Goal: Task Accomplishment & Management: Manage account settings

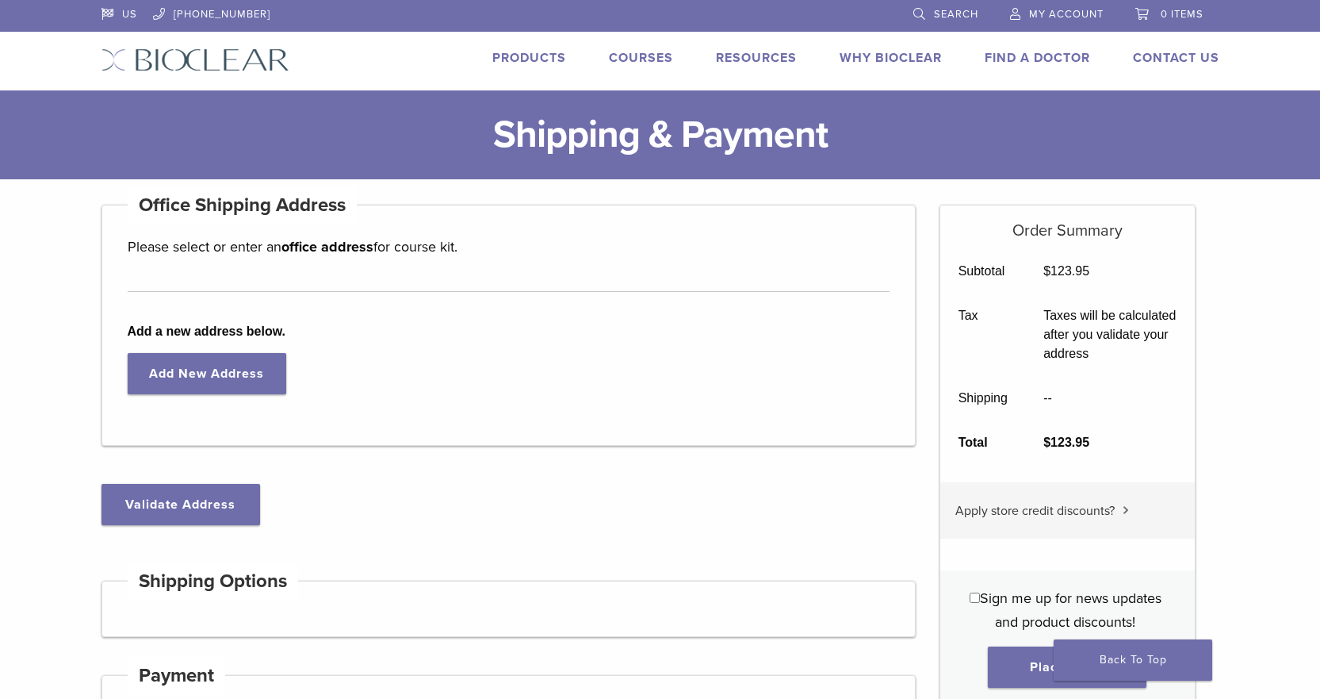
select select "**"
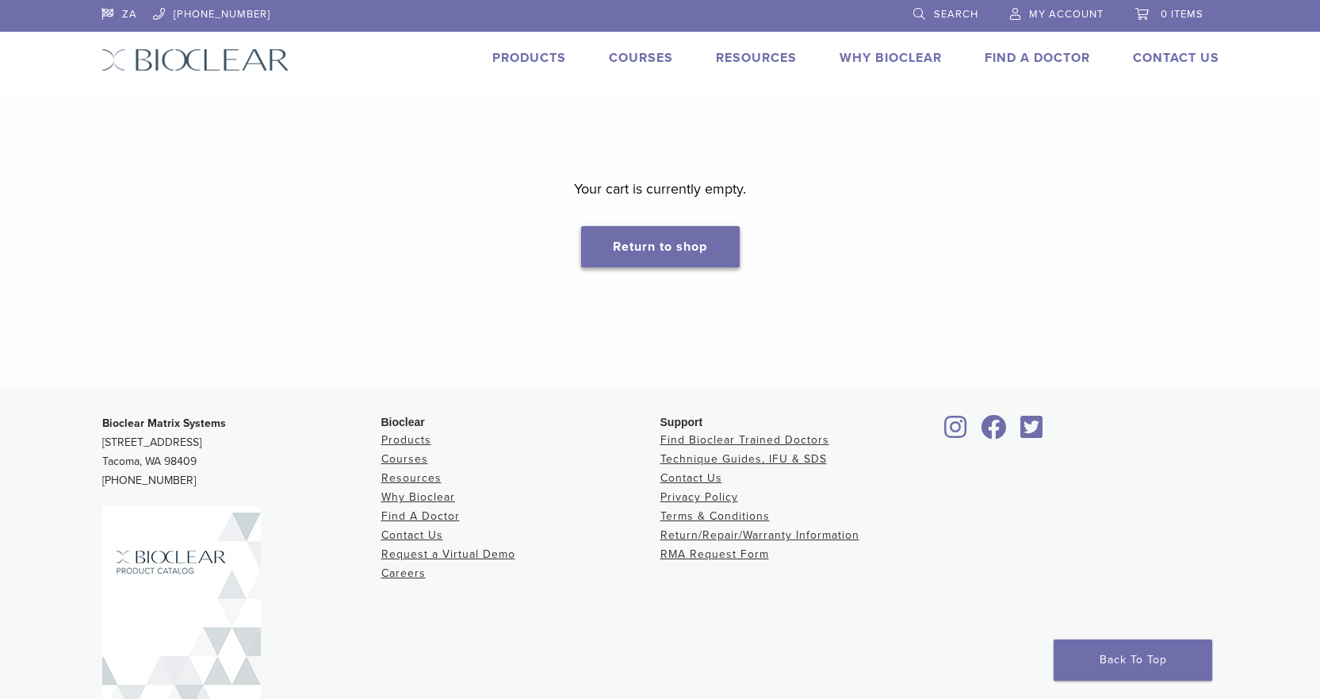
click at [699, 243] on link "Return to shop" at bounding box center [660, 246] width 159 height 41
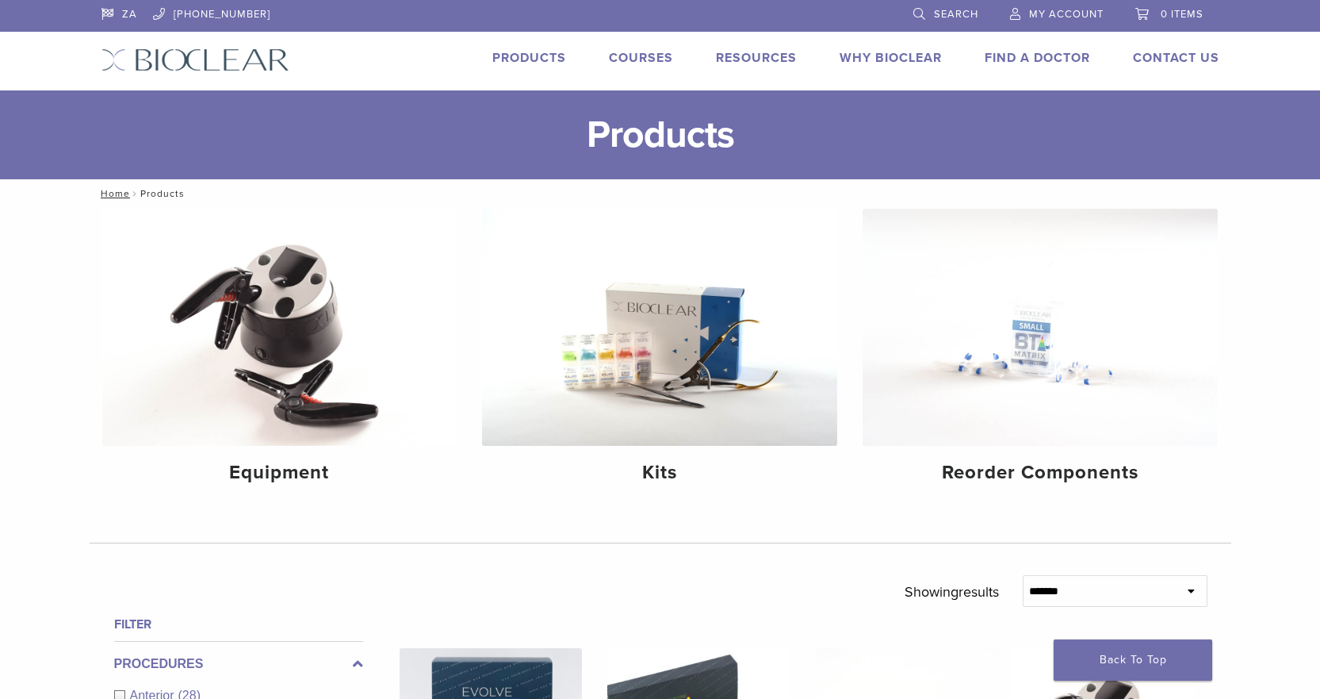
click at [1092, 15] on span "My Account" at bounding box center [1066, 14] width 75 height 13
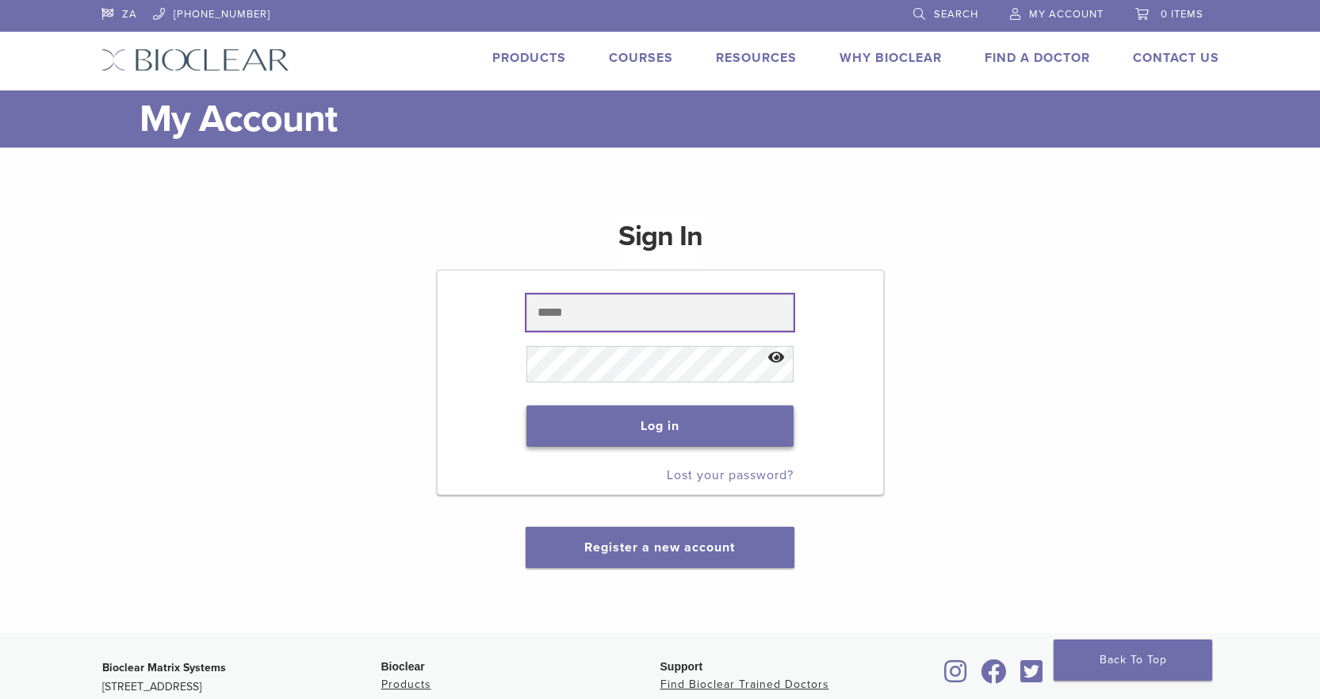
type input "**********"
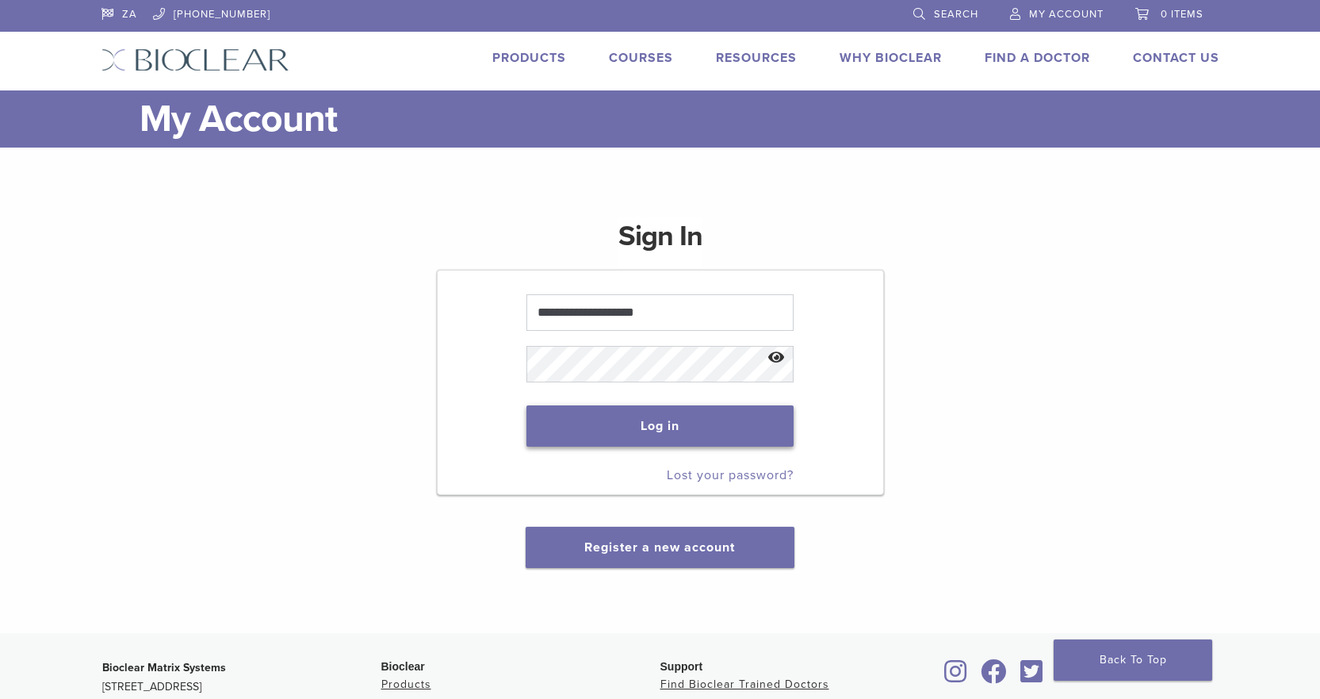
click at [674, 427] on button "Log in" at bounding box center [660, 425] width 267 height 41
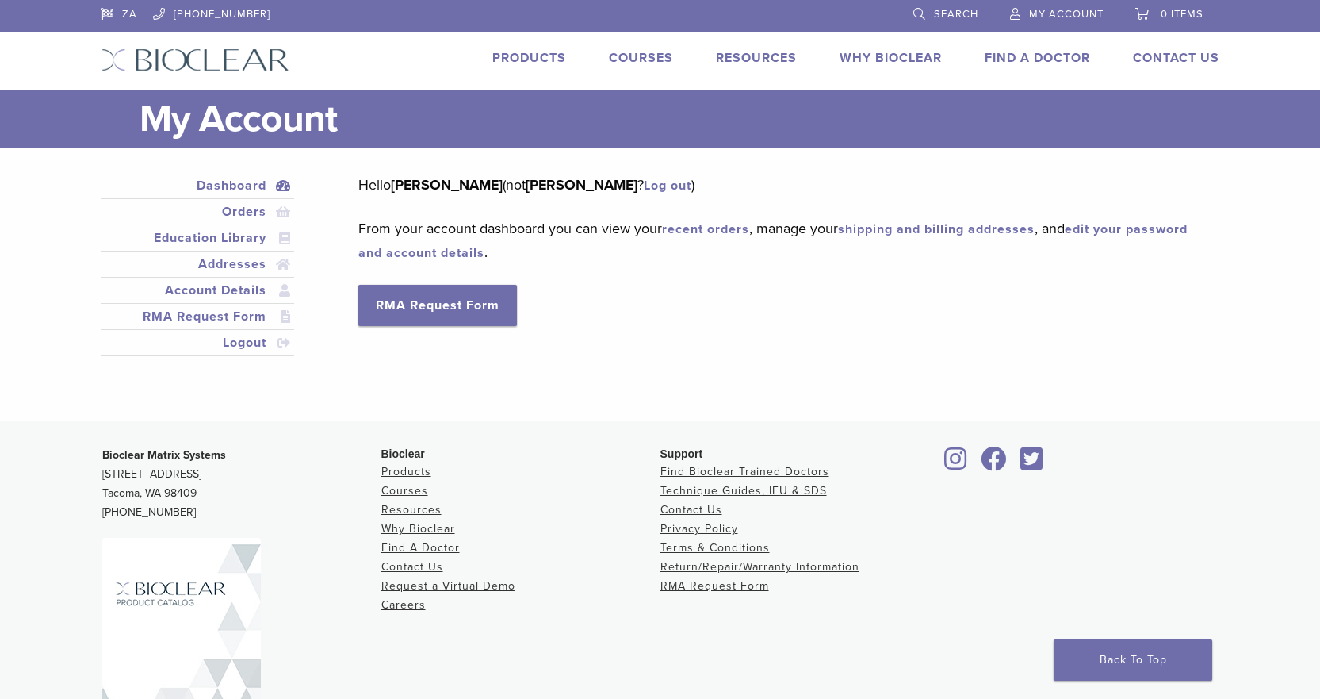
click at [1079, 11] on span "My Account" at bounding box center [1066, 14] width 75 height 13
click at [1176, 11] on span "0 items" at bounding box center [1182, 14] width 43 height 13
click at [504, 51] on link "Products" at bounding box center [529, 58] width 74 height 16
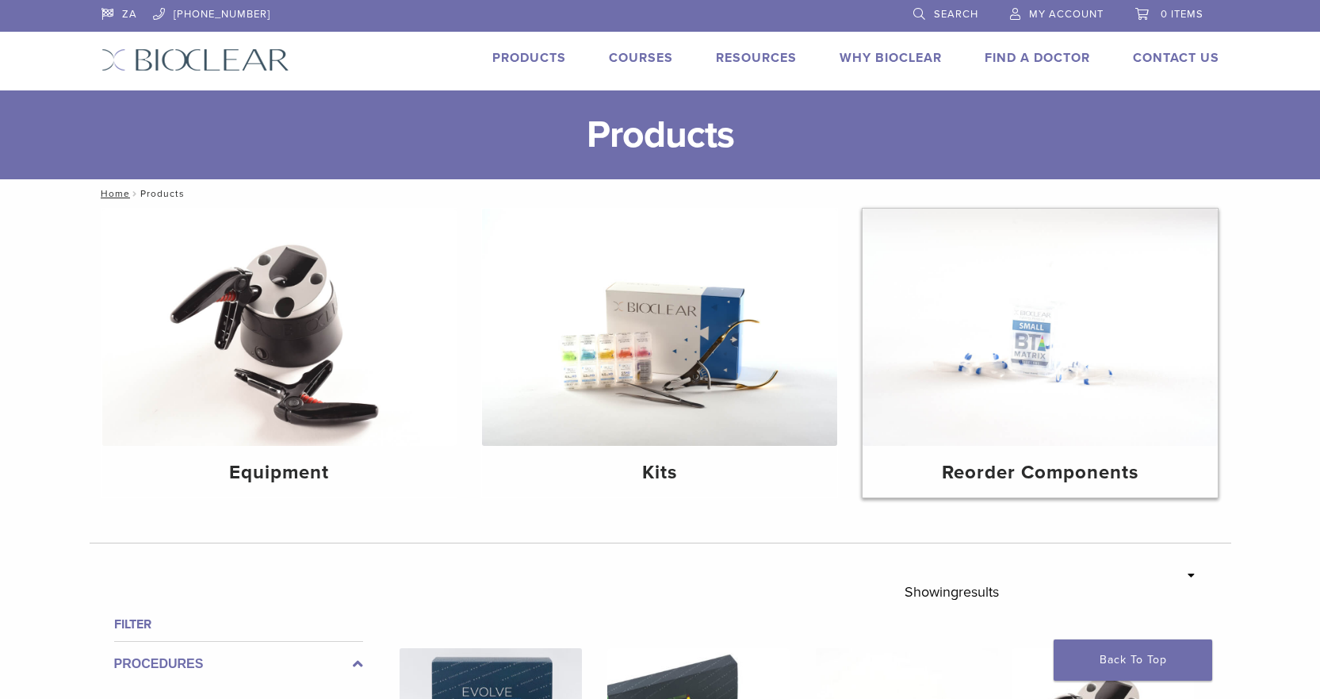
click at [1091, 438] on img at bounding box center [1040, 327] width 355 height 237
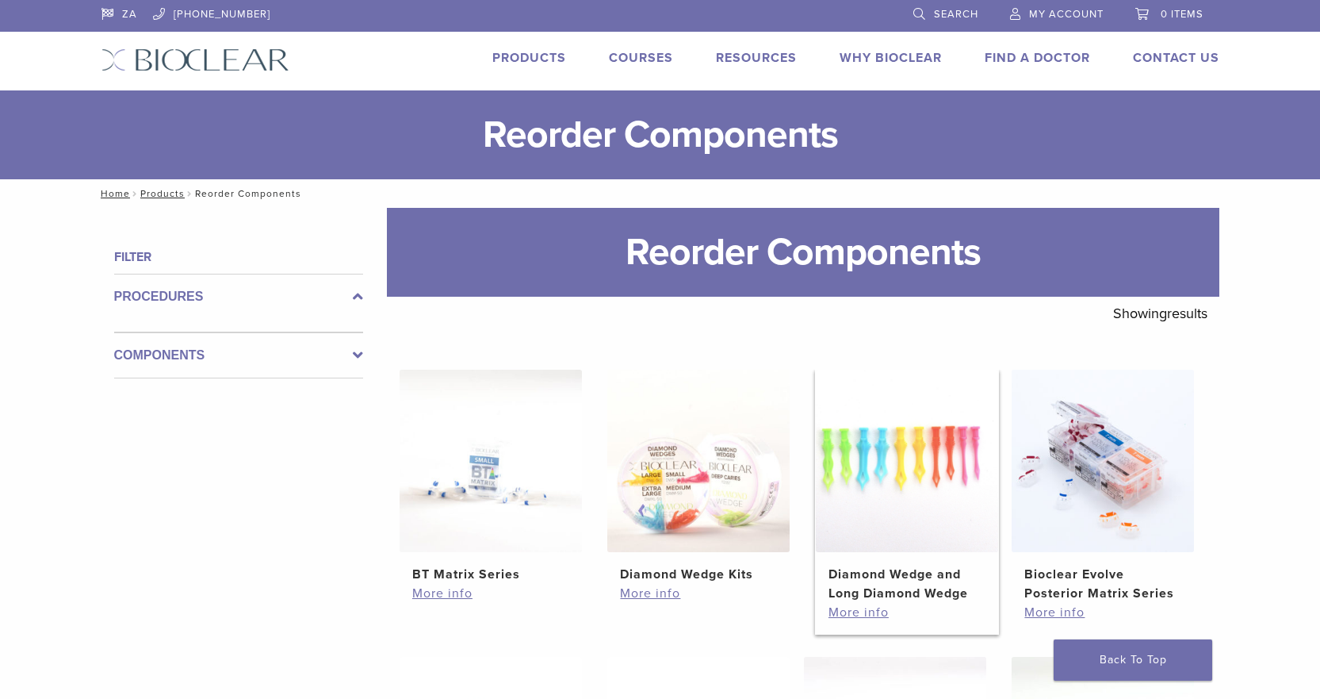
click at [917, 592] on h2 "Diamond Wedge and Long Diamond Wedge" at bounding box center [907, 584] width 157 height 38
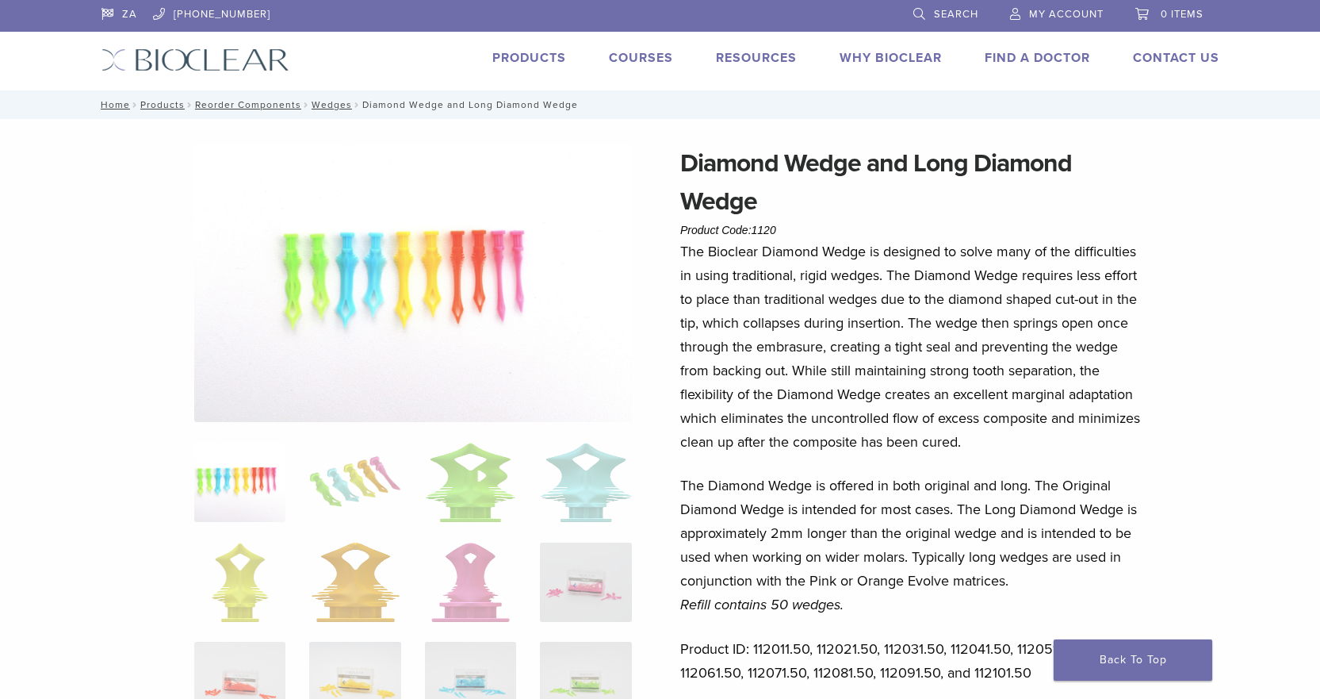
click at [1052, 18] on span "My Account" at bounding box center [1066, 14] width 75 height 13
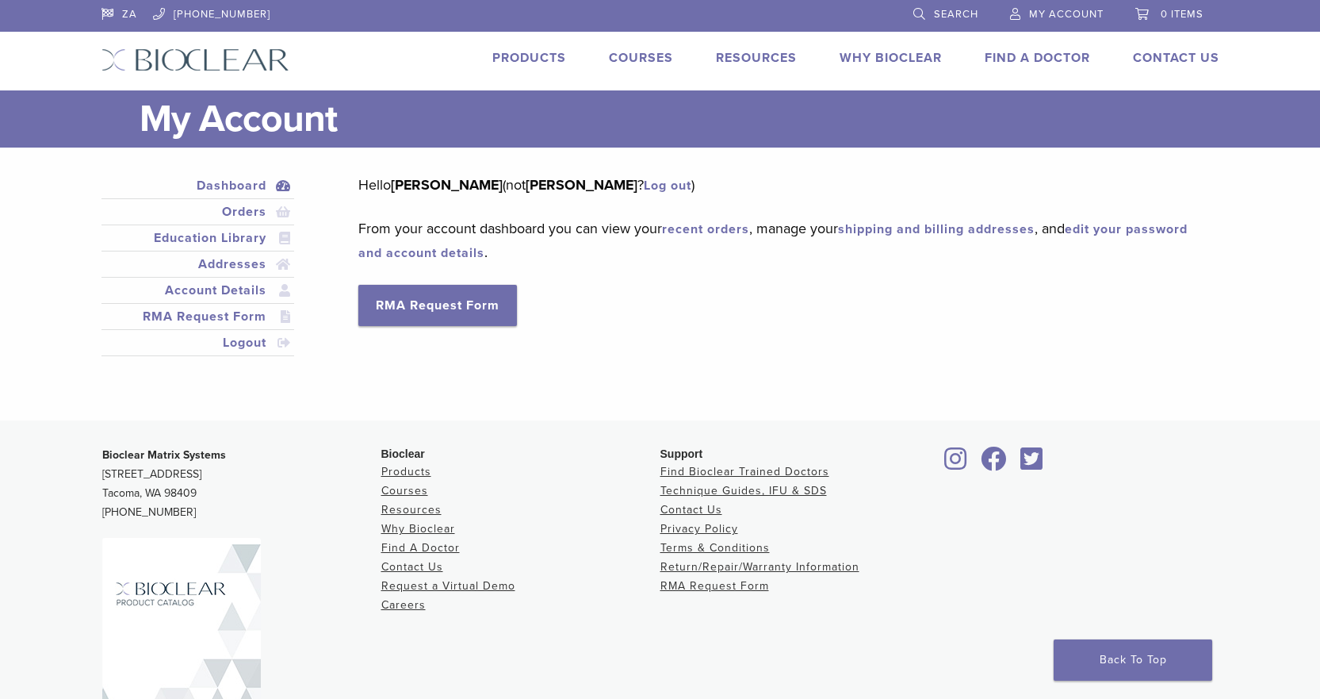
click at [1182, 9] on span "0 items" at bounding box center [1182, 14] width 43 height 13
click at [542, 62] on link "Products" at bounding box center [529, 58] width 74 height 16
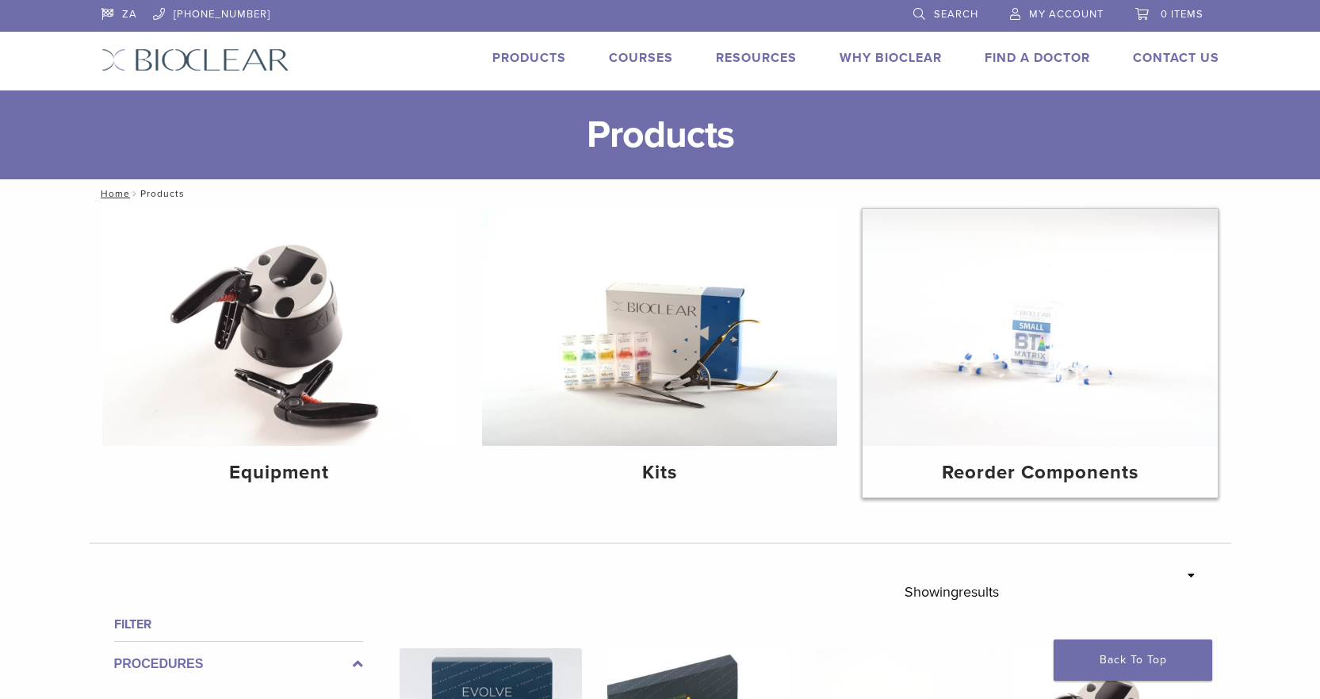
click at [978, 370] on img at bounding box center [1040, 327] width 355 height 237
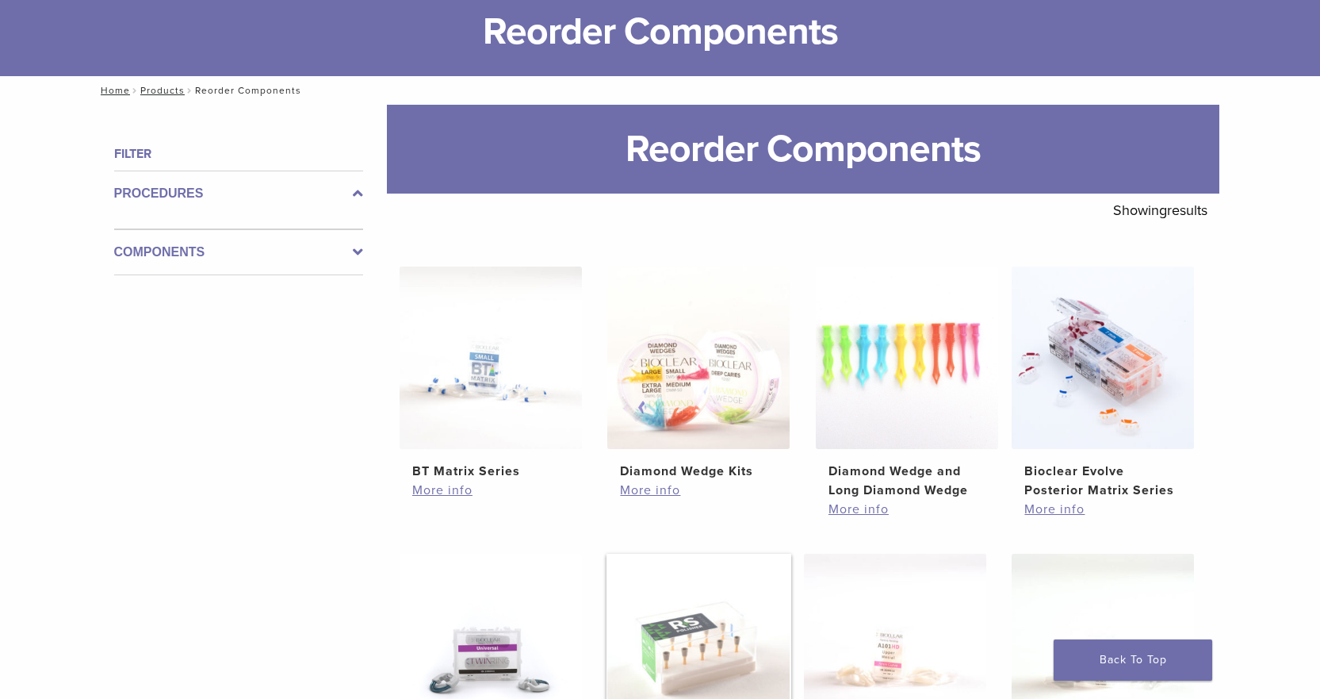
scroll to position [119, 0]
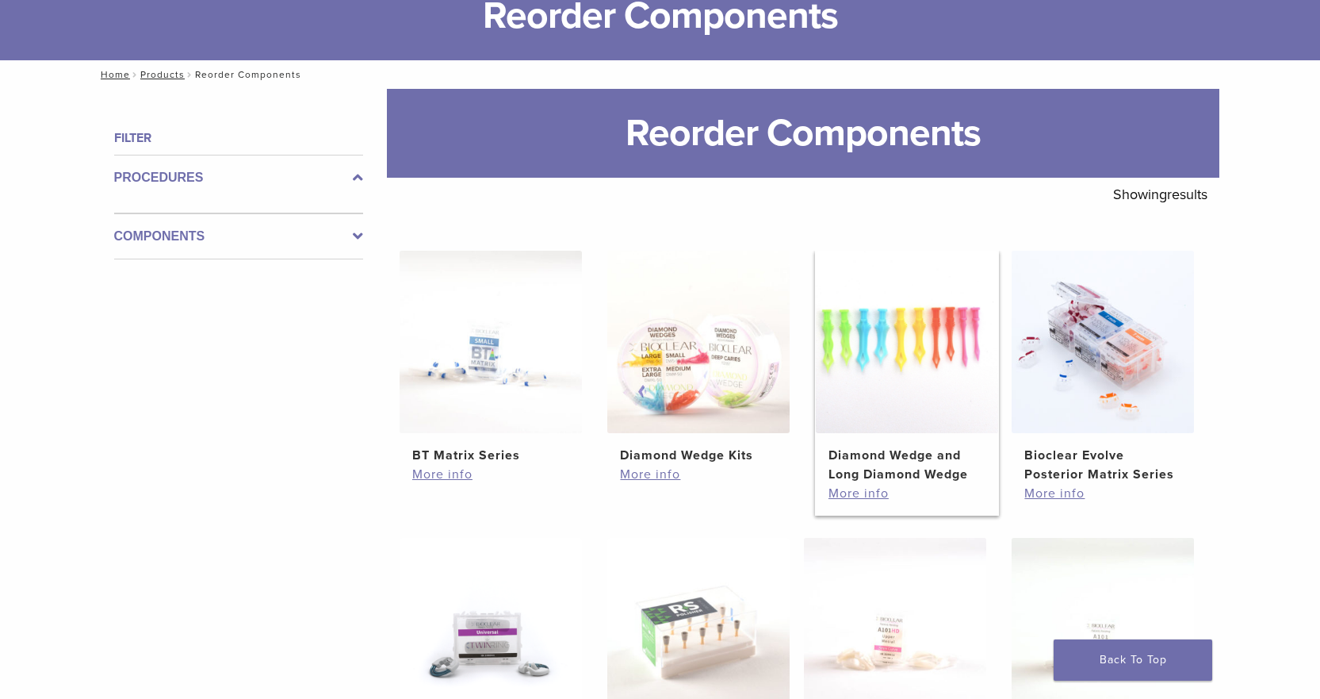
click at [912, 383] on img at bounding box center [907, 342] width 182 height 182
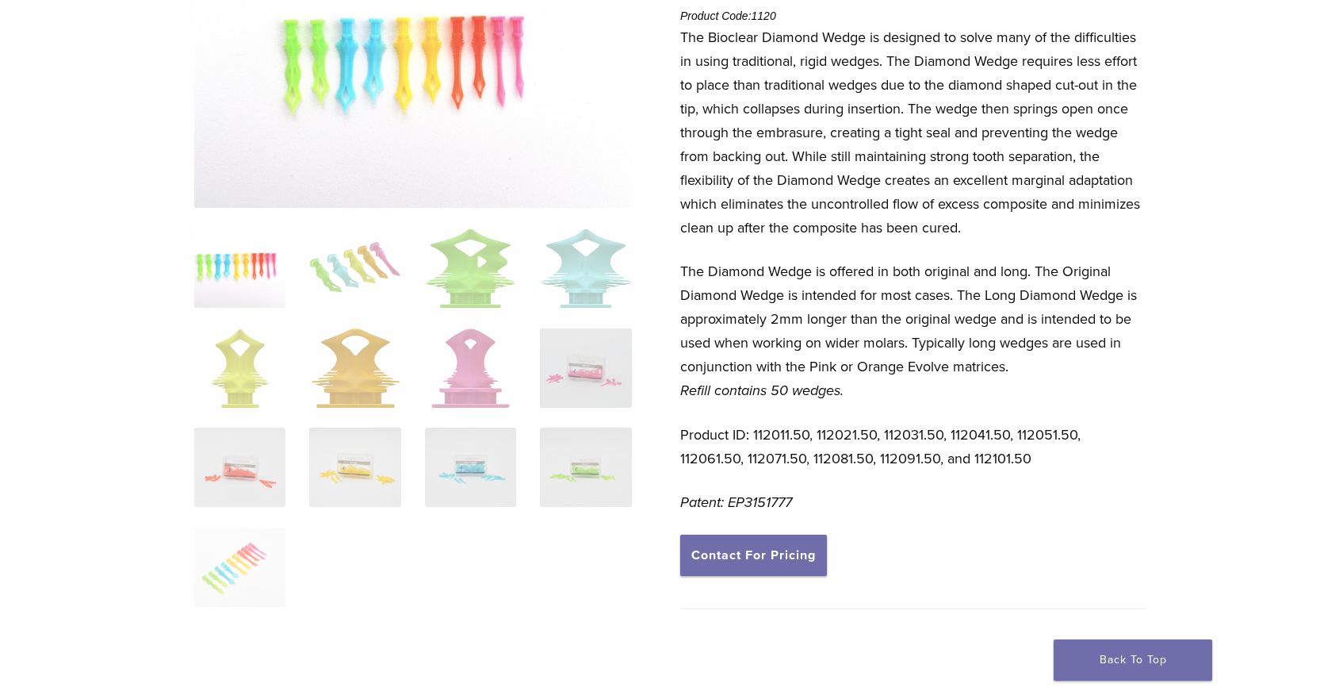
scroll to position [317, 0]
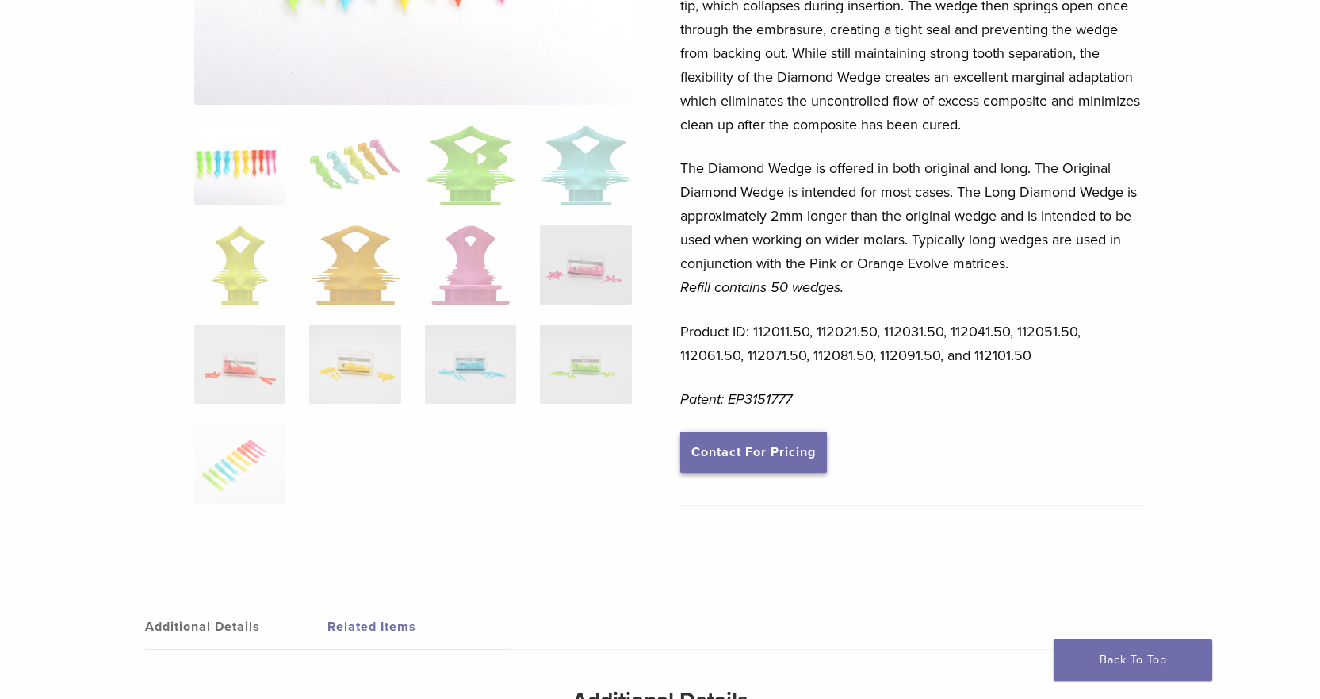
click at [764, 452] on link "Contact For Pricing" at bounding box center [753, 451] width 147 height 41
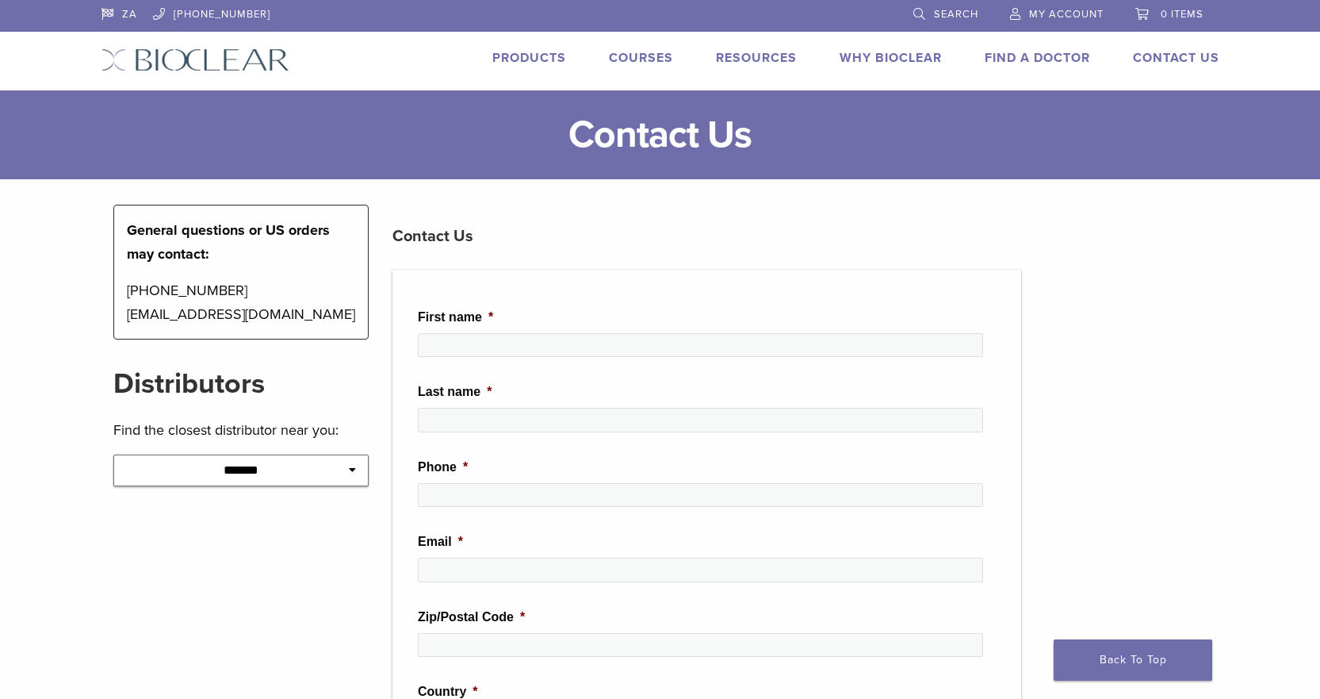
click at [1075, 19] on span "My Account" at bounding box center [1066, 14] width 75 height 13
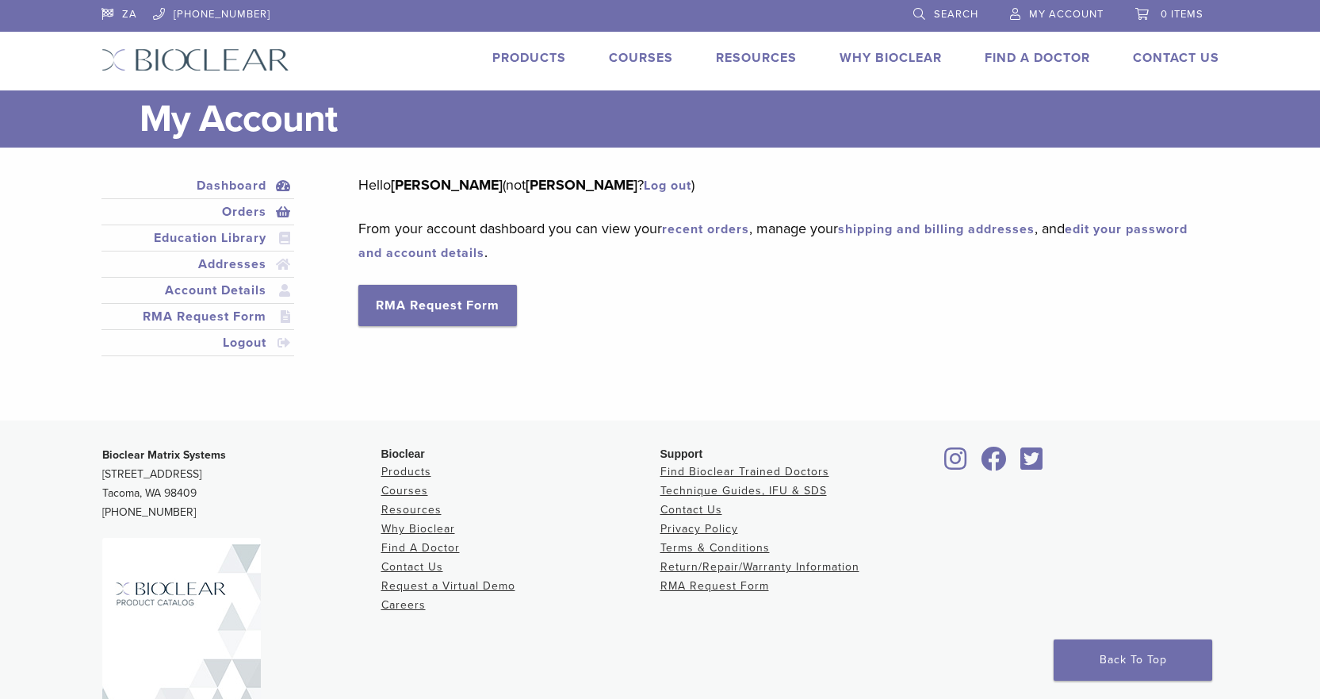
click at [244, 211] on link "Orders" at bounding box center [198, 211] width 187 height 19
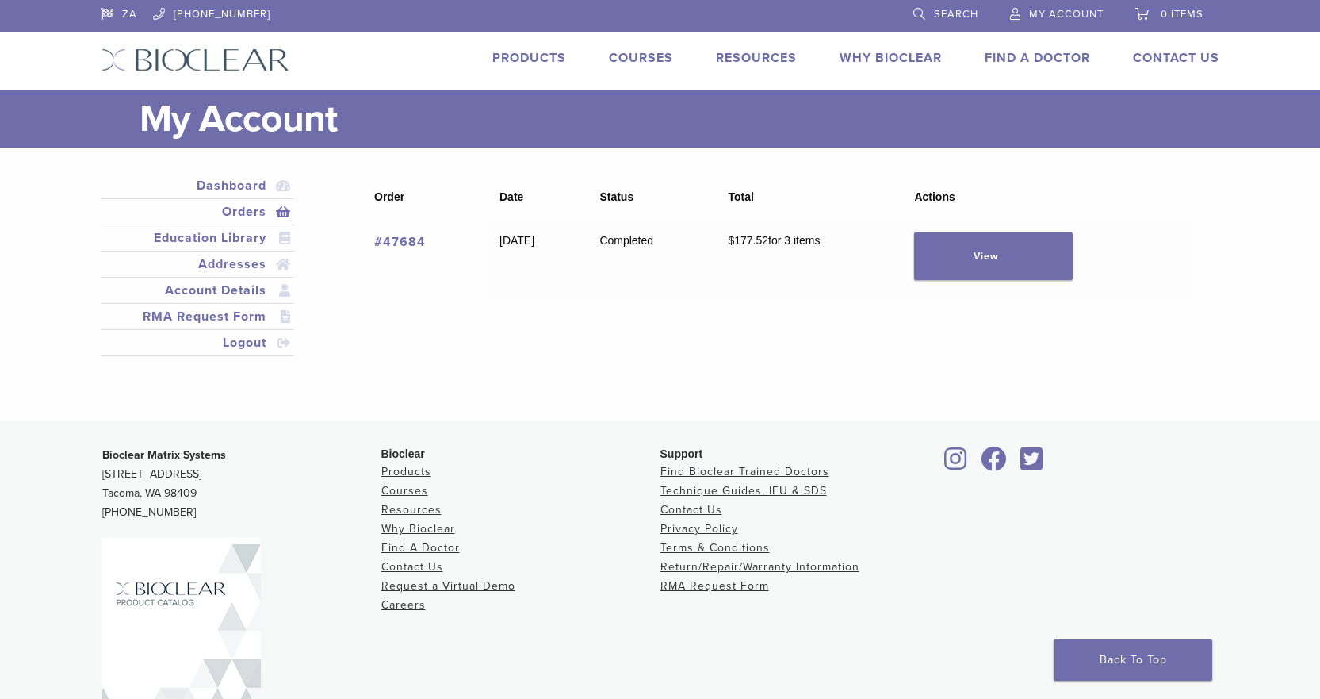
click at [550, 62] on link "Products" at bounding box center [529, 58] width 74 height 16
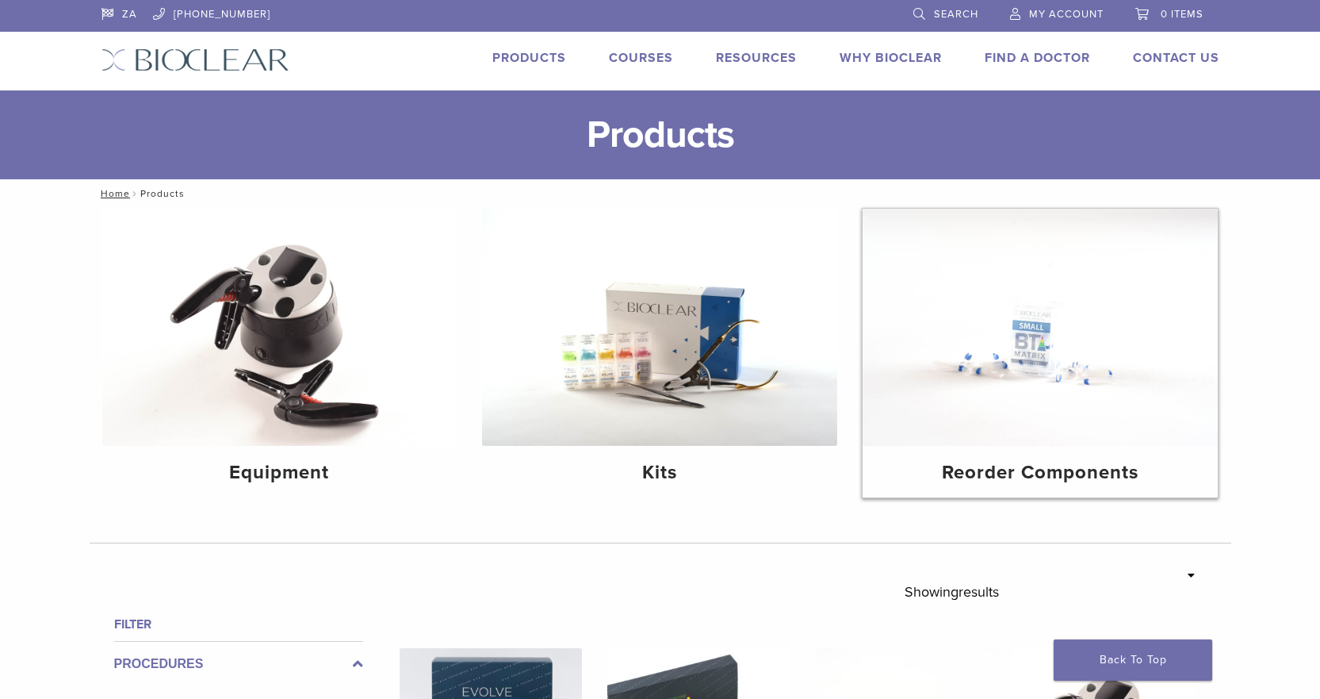
click at [1077, 420] on img at bounding box center [1040, 327] width 355 height 237
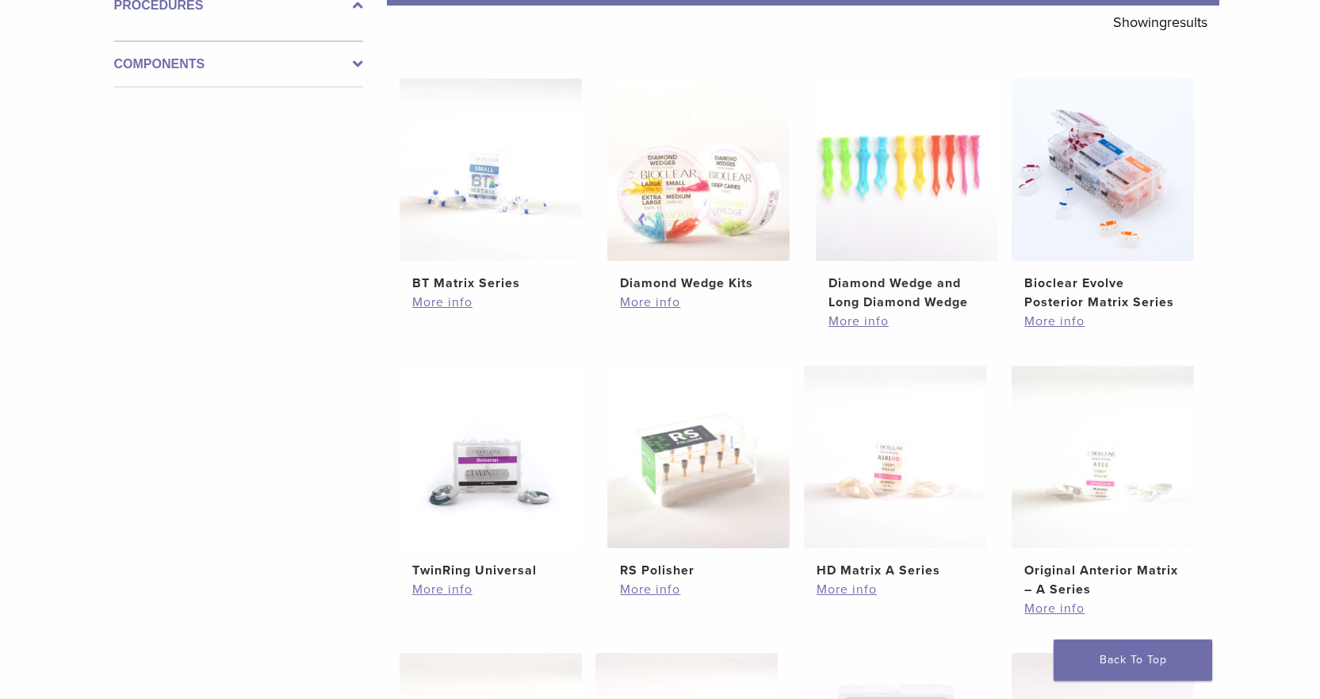
scroll to position [297, 0]
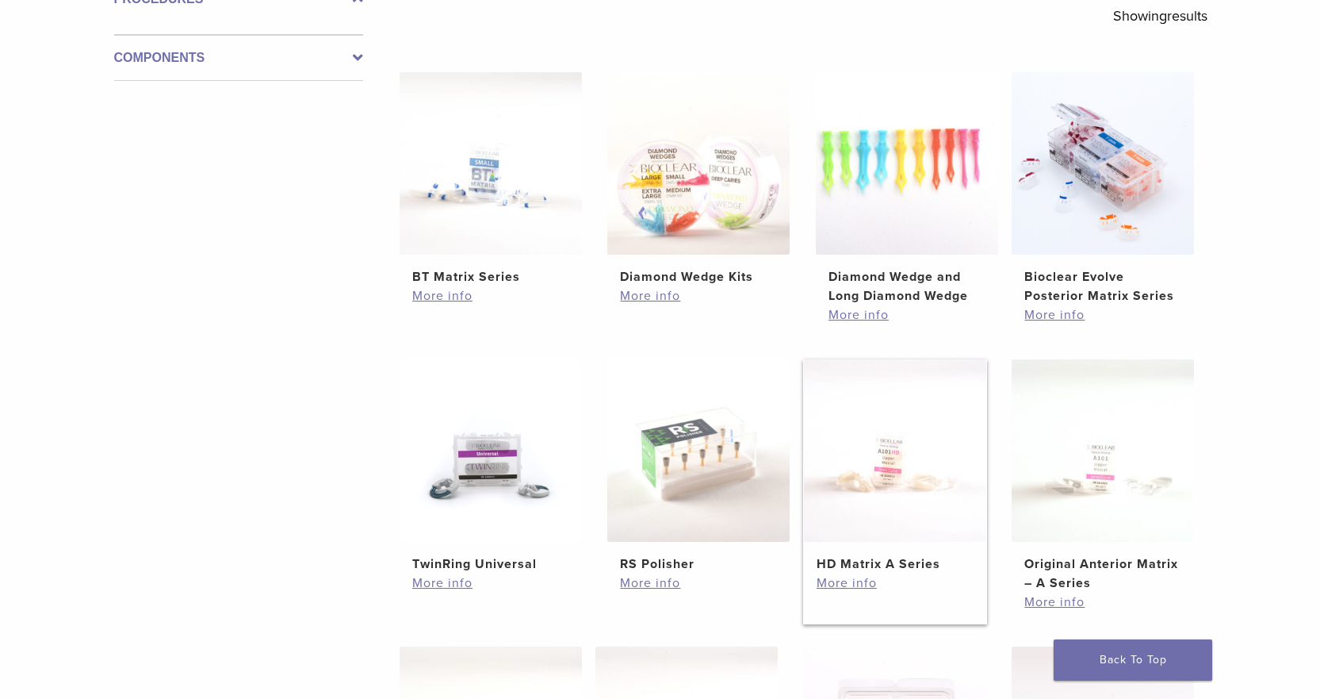
click at [868, 527] on img at bounding box center [895, 450] width 182 height 182
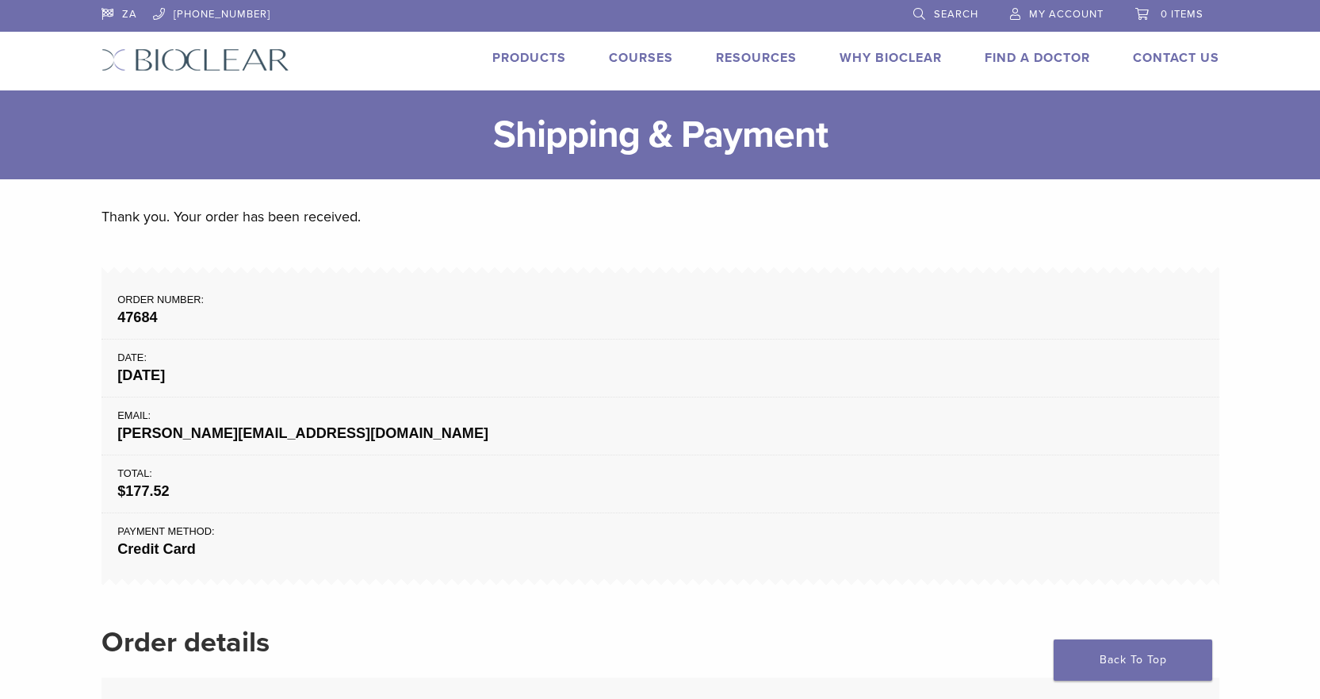
click at [1071, 14] on span "My Account" at bounding box center [1066, 14] width 75 height 13
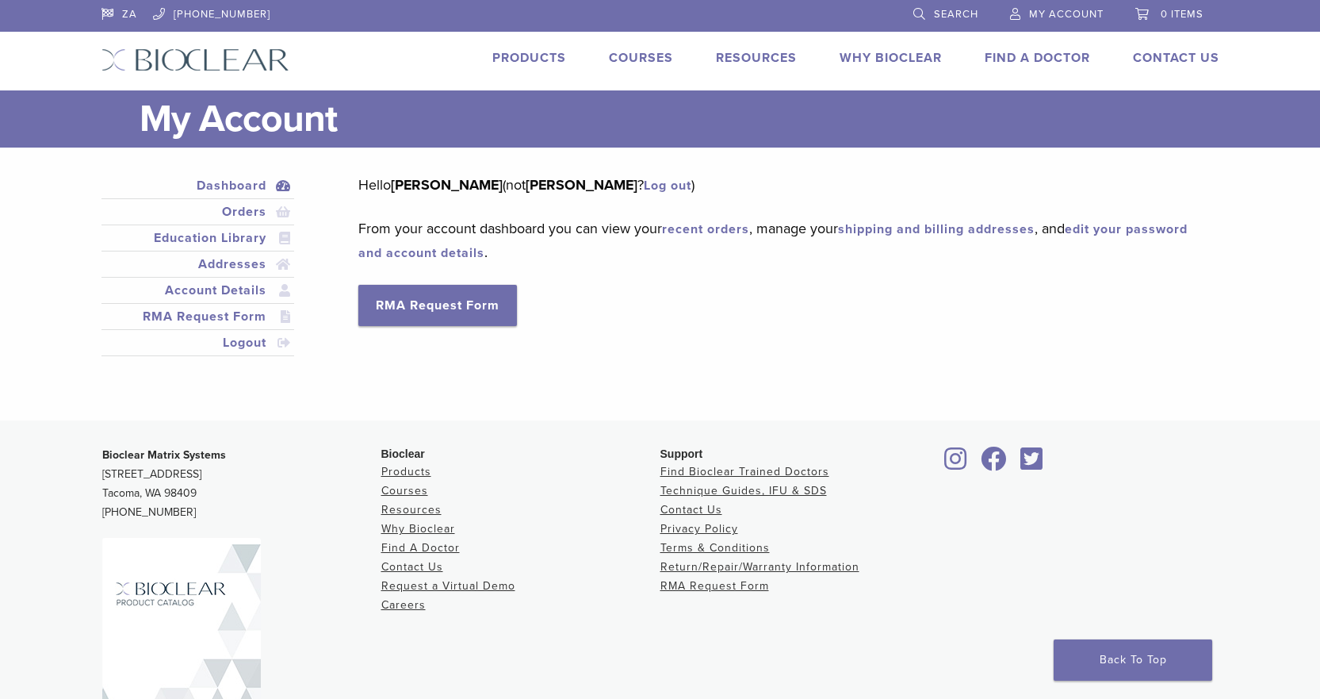
click at [661, 182] on link "Log out" at bounding box center [668, 186] width 48 height 16
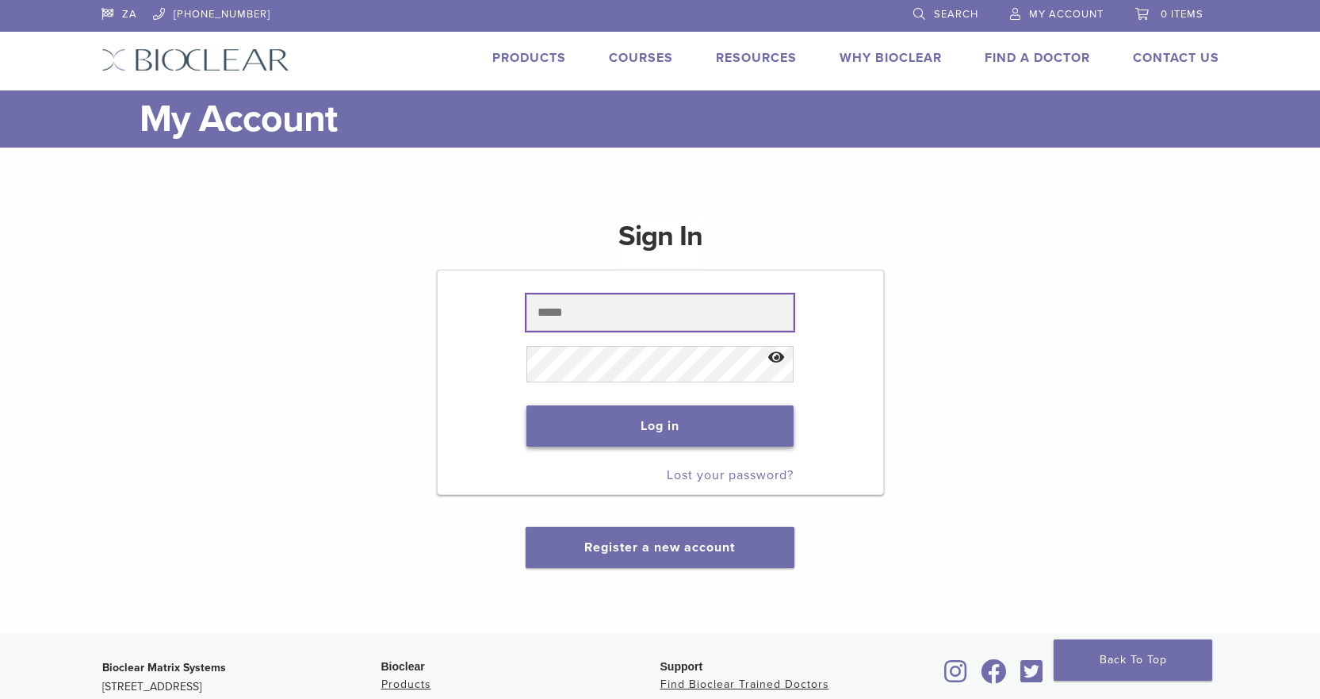
type input "**********"
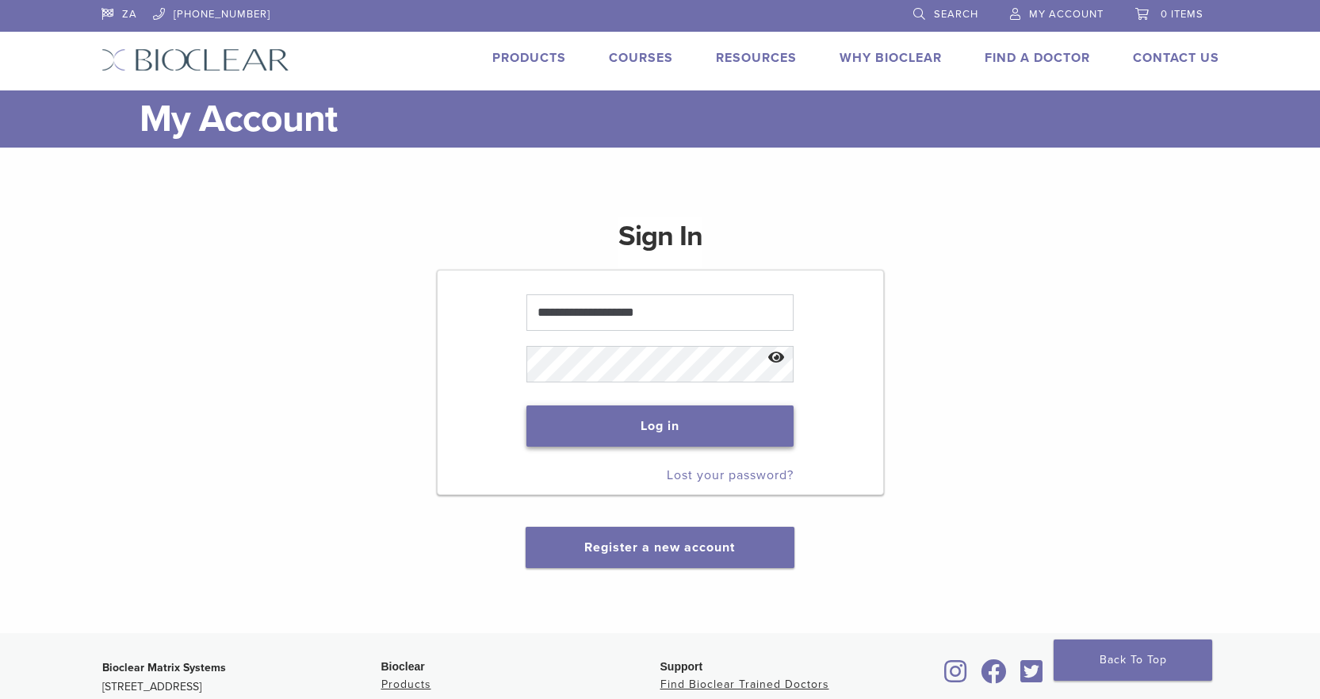
click at [602, 416] on button "Log in" at bounding box center [660, 425] width 267 height 41
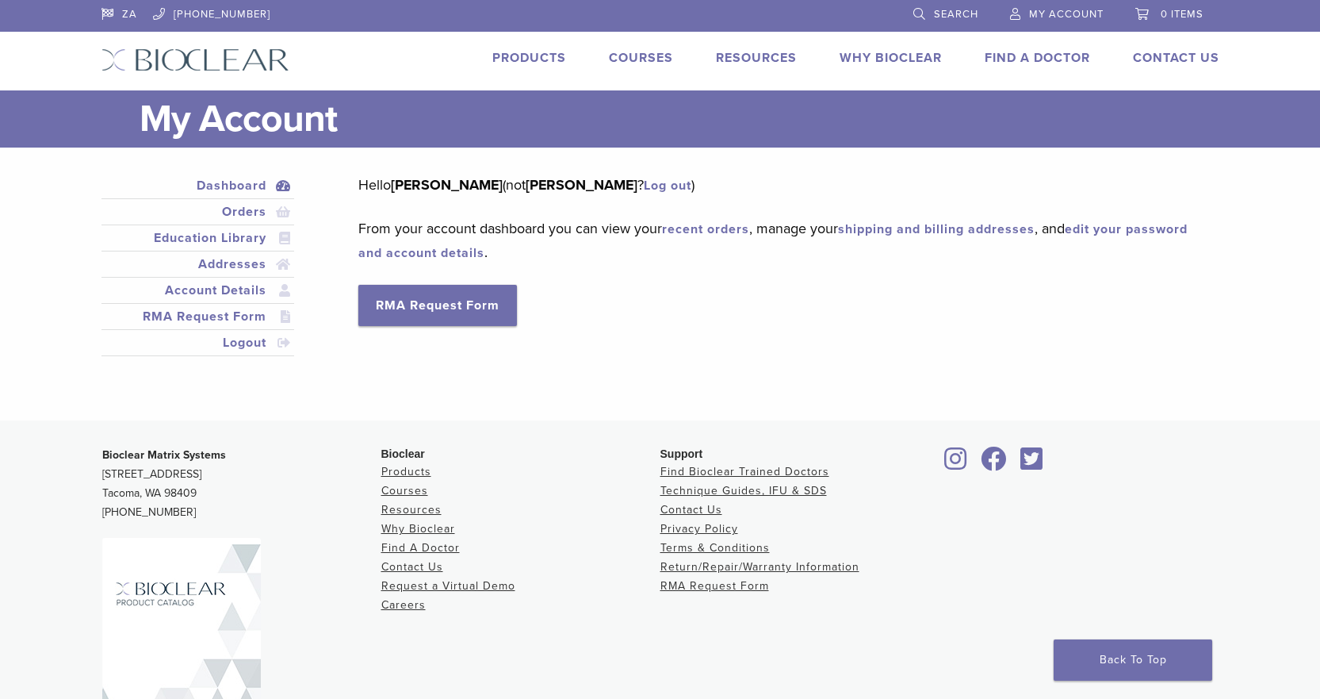
click at [546, 56] on link "Products" at bounding box center [529, 58] width 74 height 16
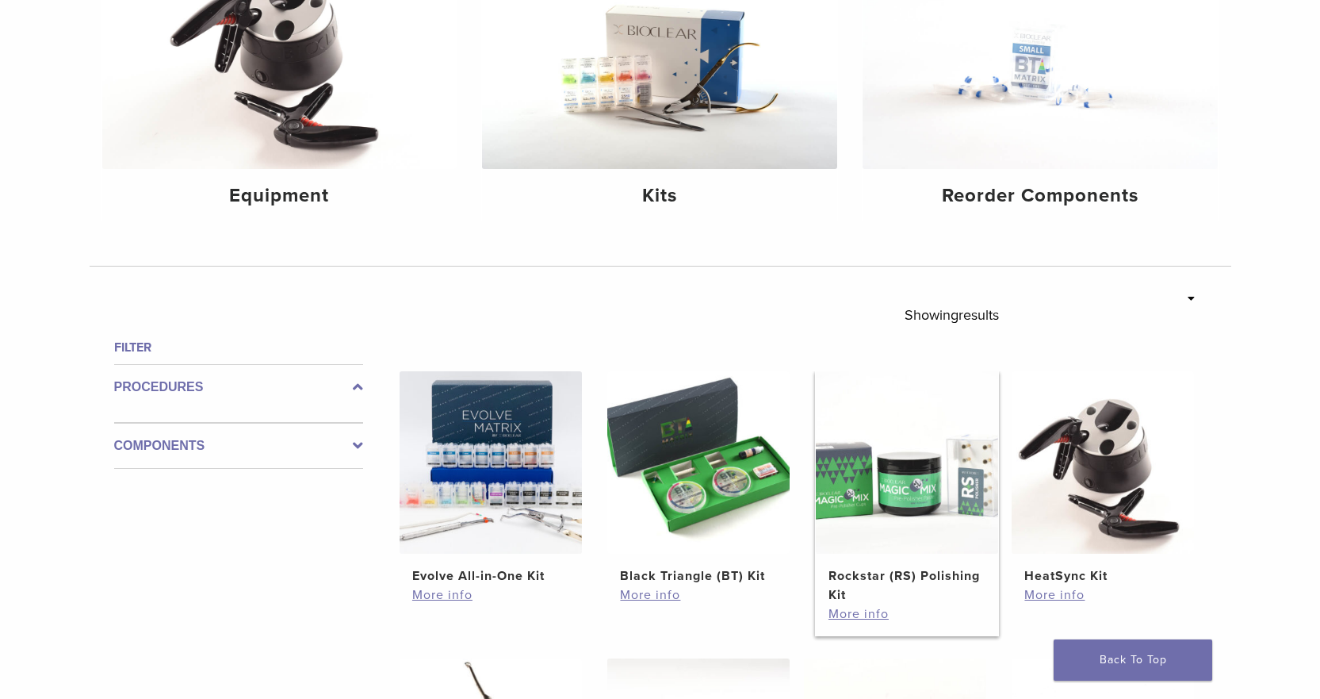
scroll to position [278, 0]
click at [1007, 98] on img at bounding box center [1040, 49] width 355 height 237
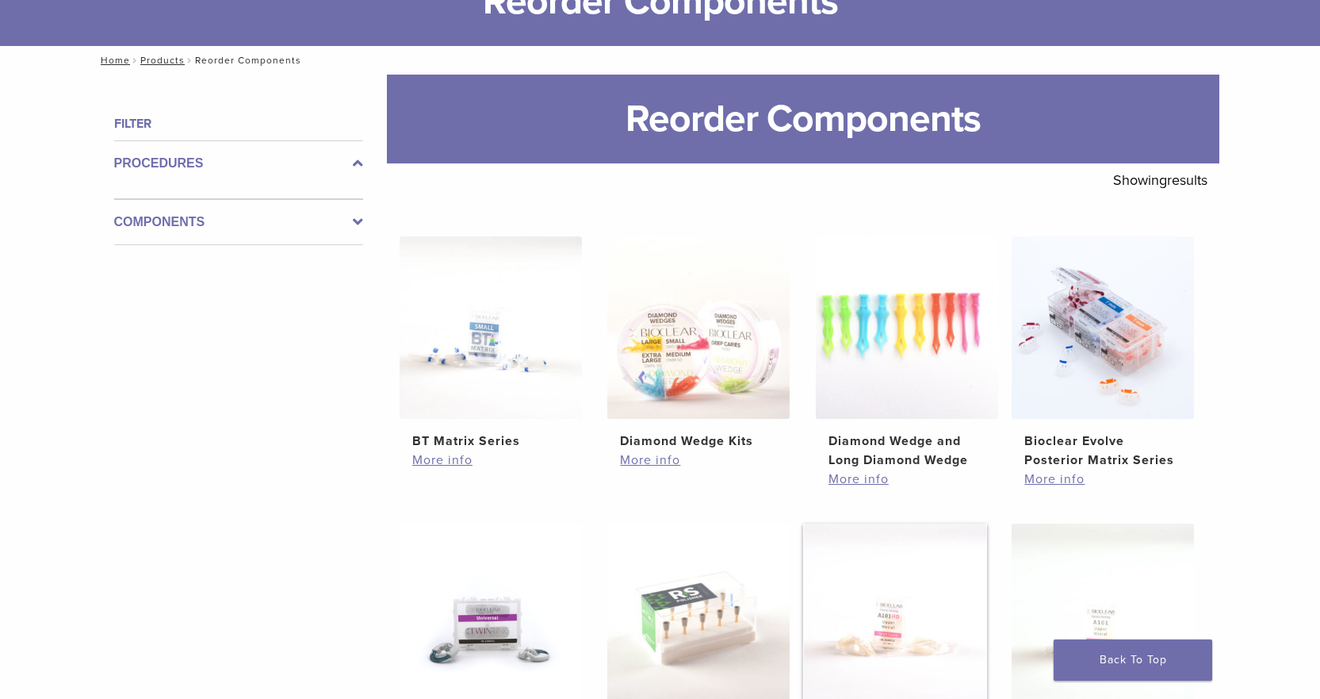
scroll to position [218, 0]
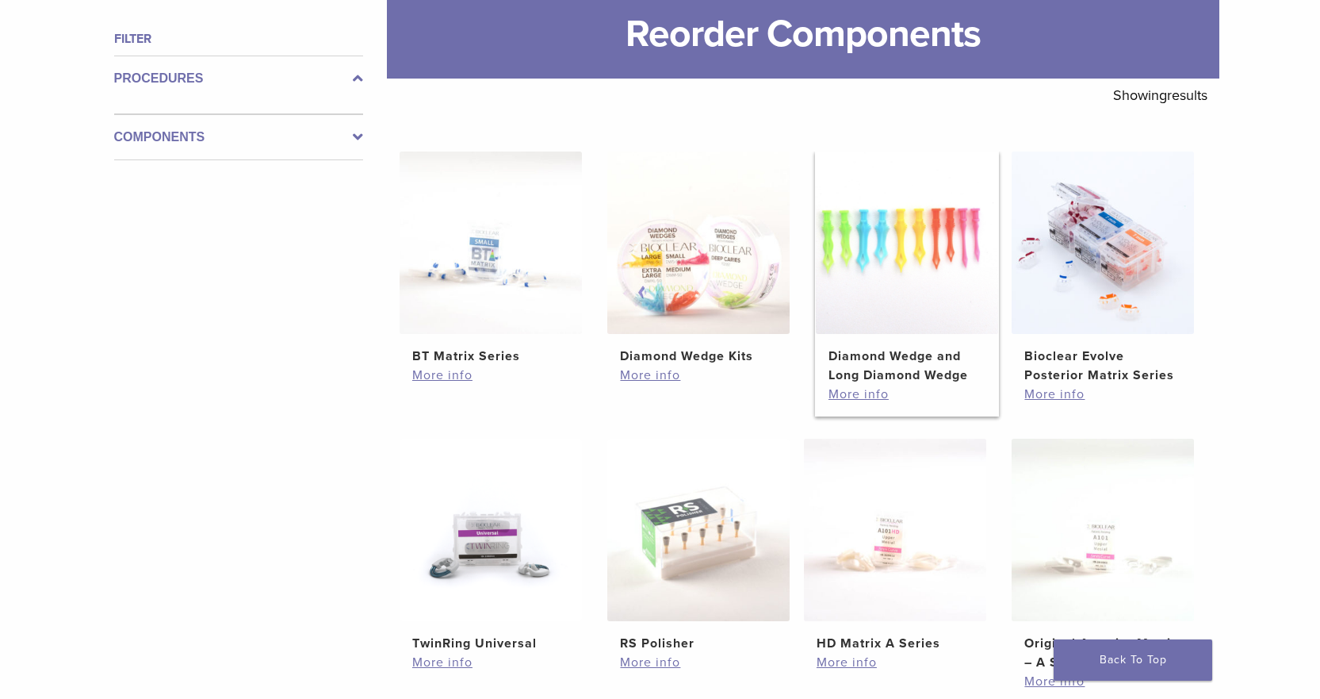
click at [900, 325] on img at bounding box center [907, 242] width 182 height 182
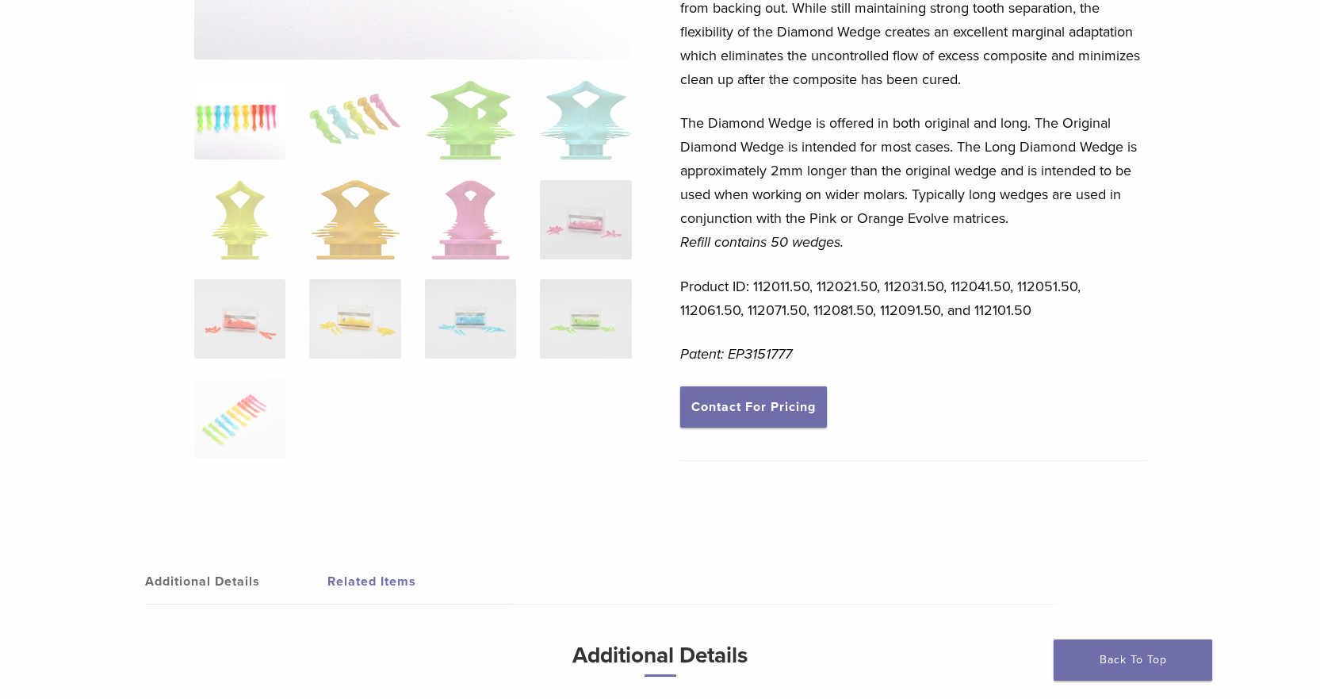
scroll to position [396, 0]
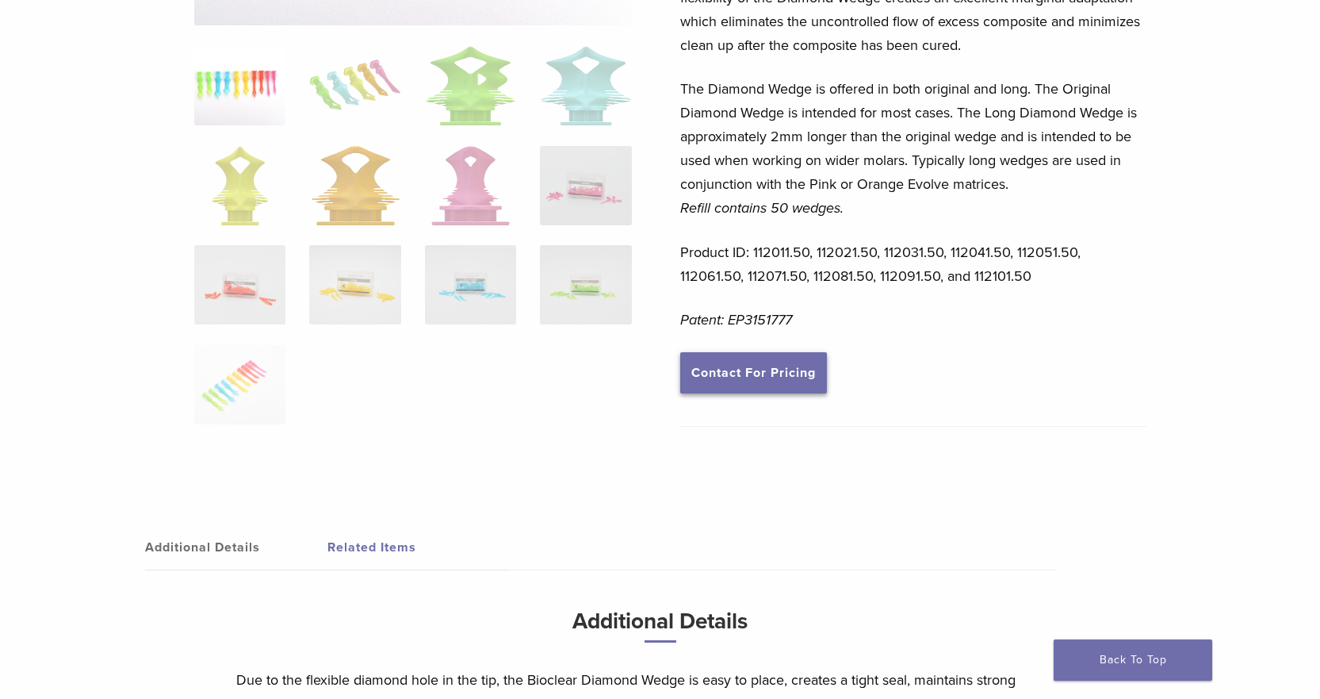
click at [782, 381] on link "Contact For Pricing" at bounding box center [753, 372] width 147 height 41
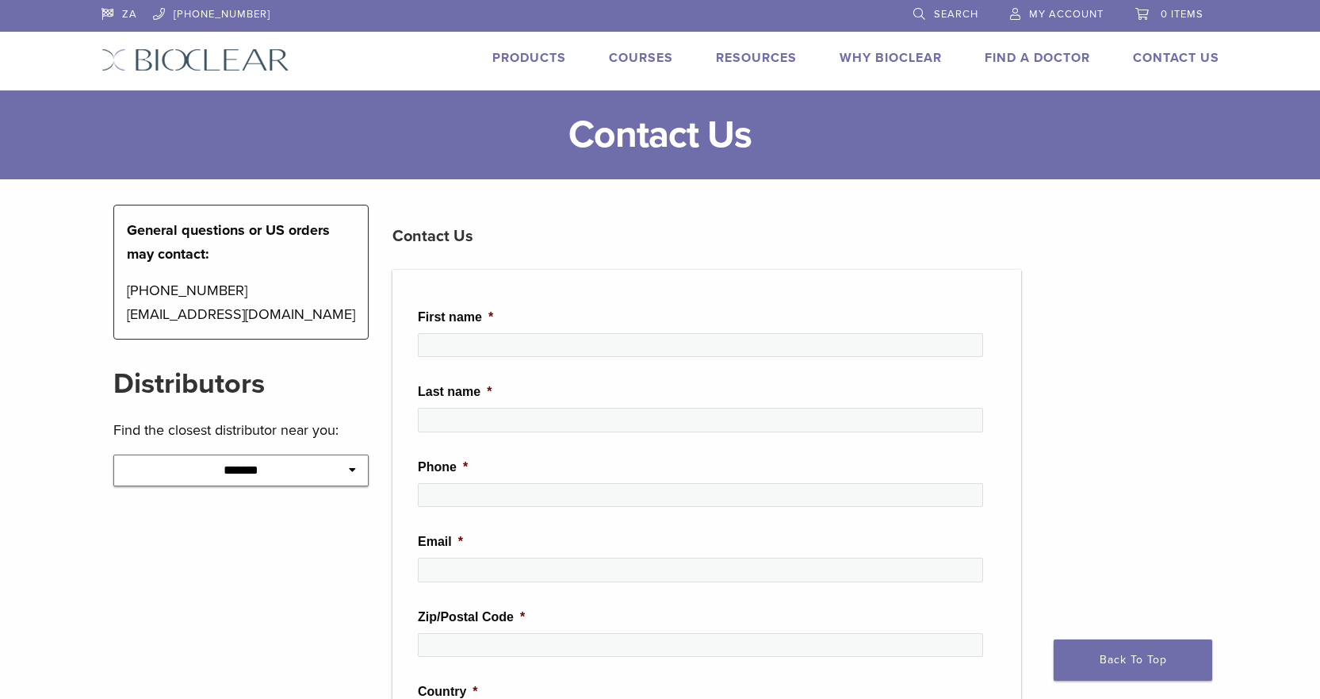
click at [545, 48] on div "ZA [PHONE_NUMBER] Search My Account 0 items Cart No products in the cart. Back …" at bounding box center [661, 45] width 1142 height 90
click at [542, 56] on link "Products" at bounding box center [529, 58] width 74 height 16
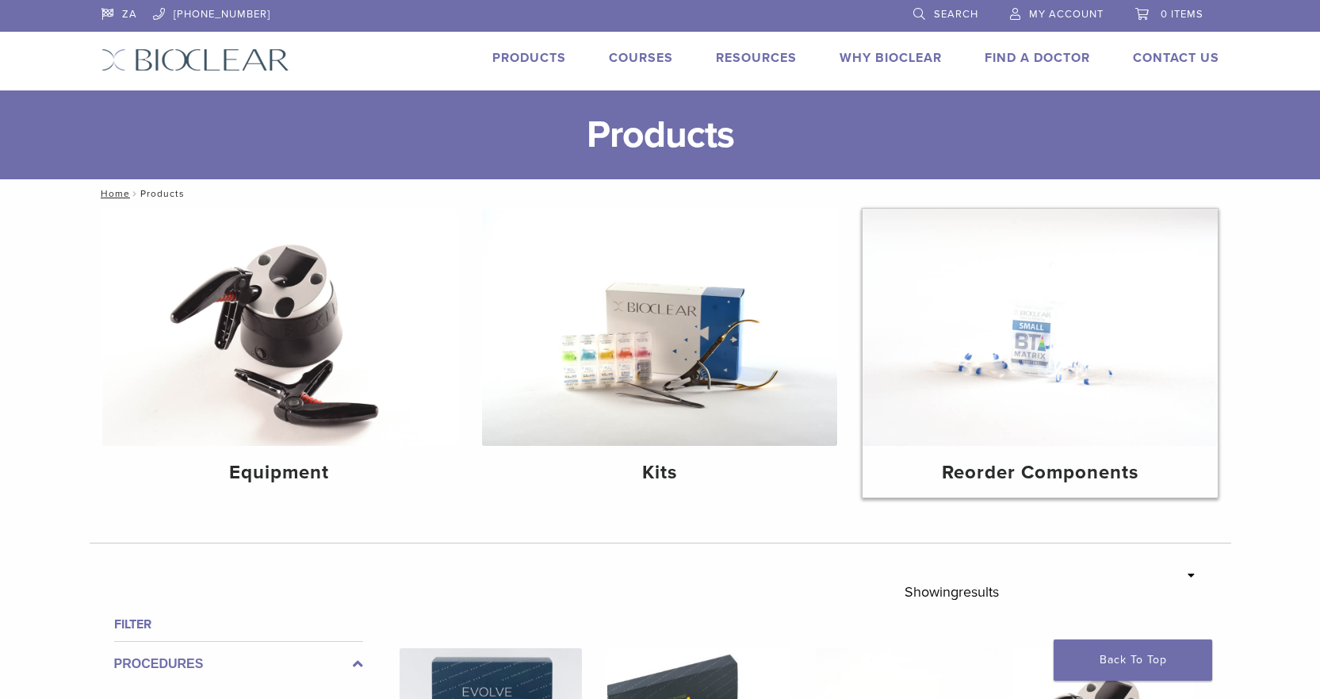
click at [1032, 463] on h4 "Reorder Components" at bounding box center [1040, 472] width 330 height 29
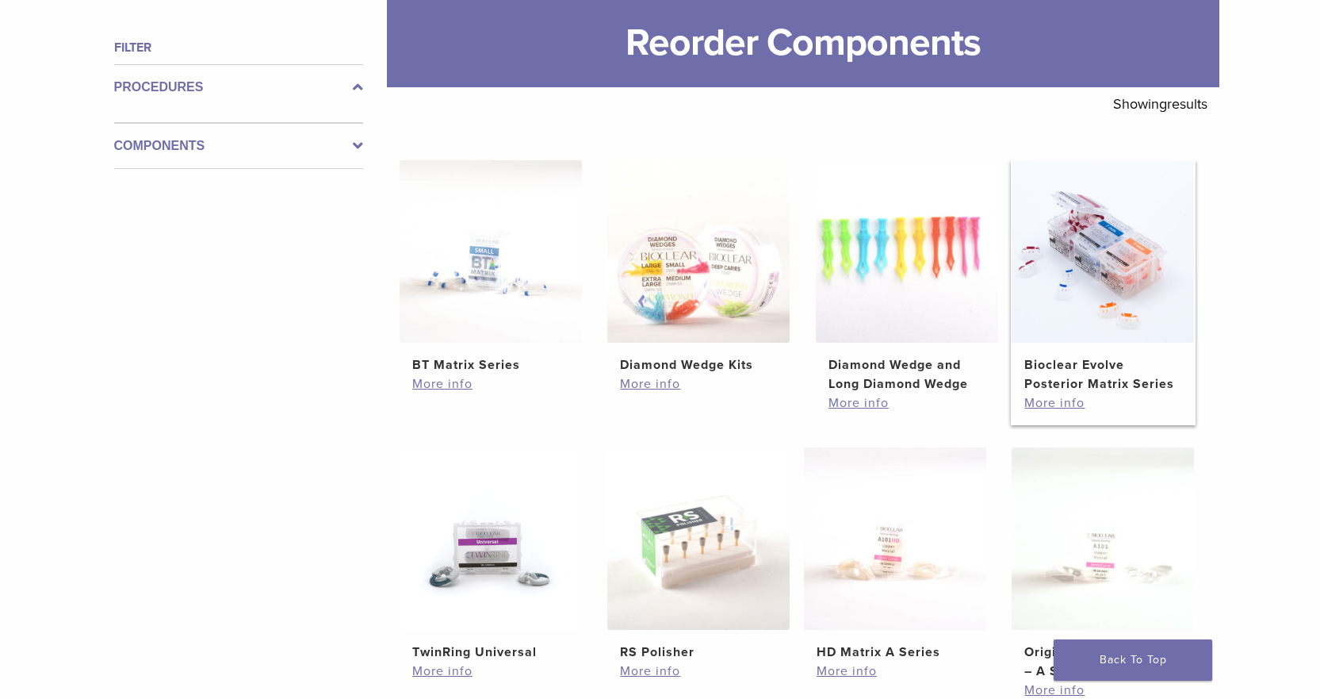
scroll to position [357, 0]
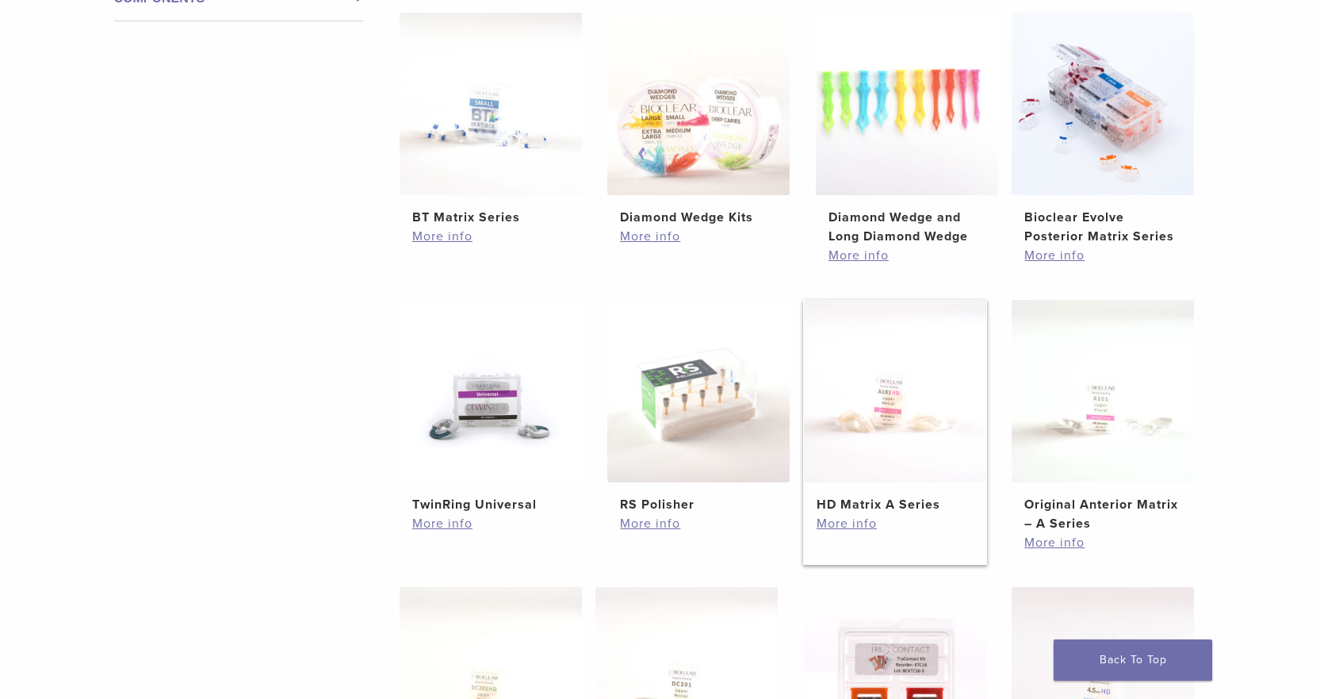
click at [848, 498] on h2 "HD Matrix A Series" at bounding box center [895, 504] width 157 height 19
